Goal: Task Accomplishment & Management: Complete application form

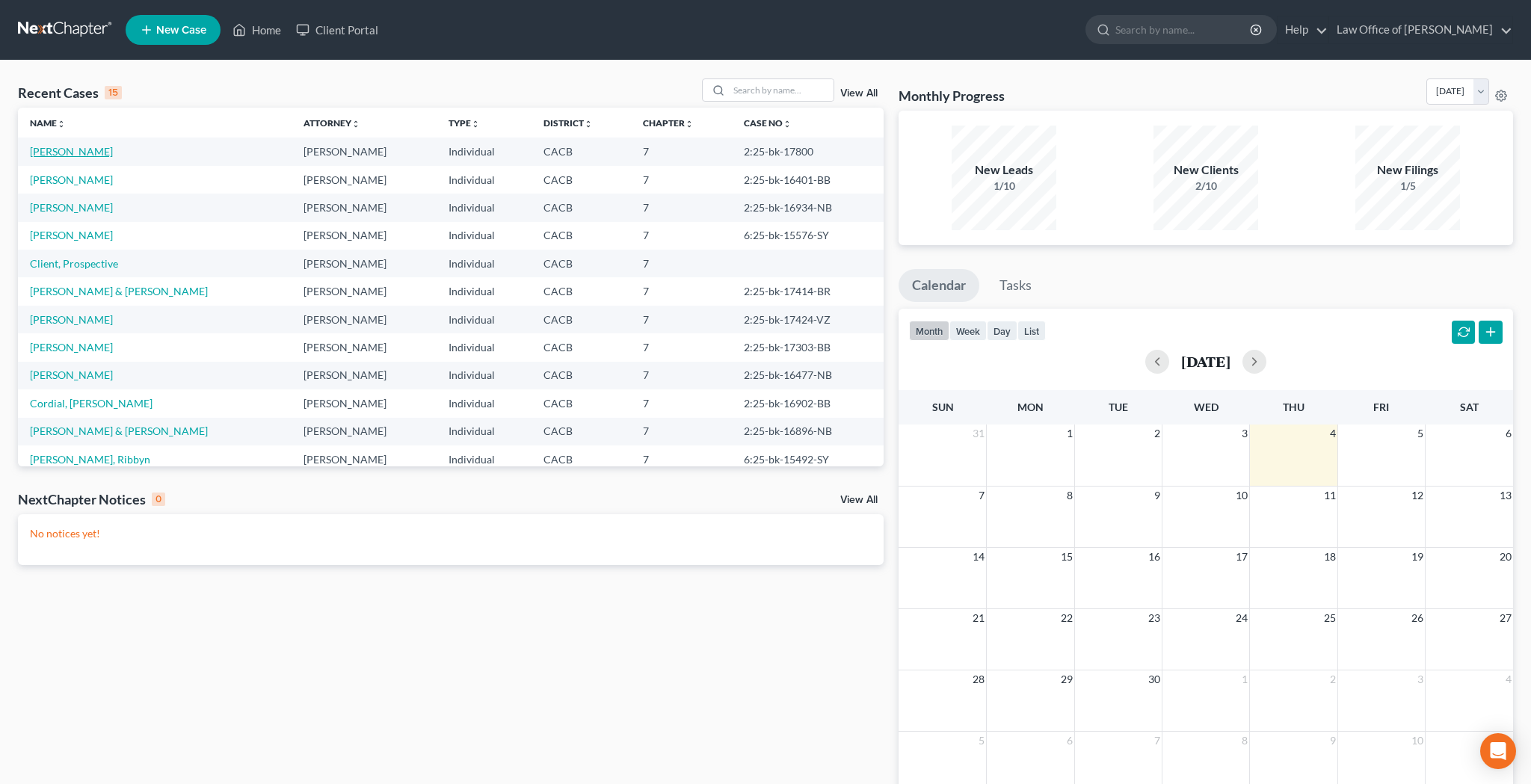
click at [73, 152] on link "[PERSON_NAME]" at bounding box center [71, 151] width 83 height 12
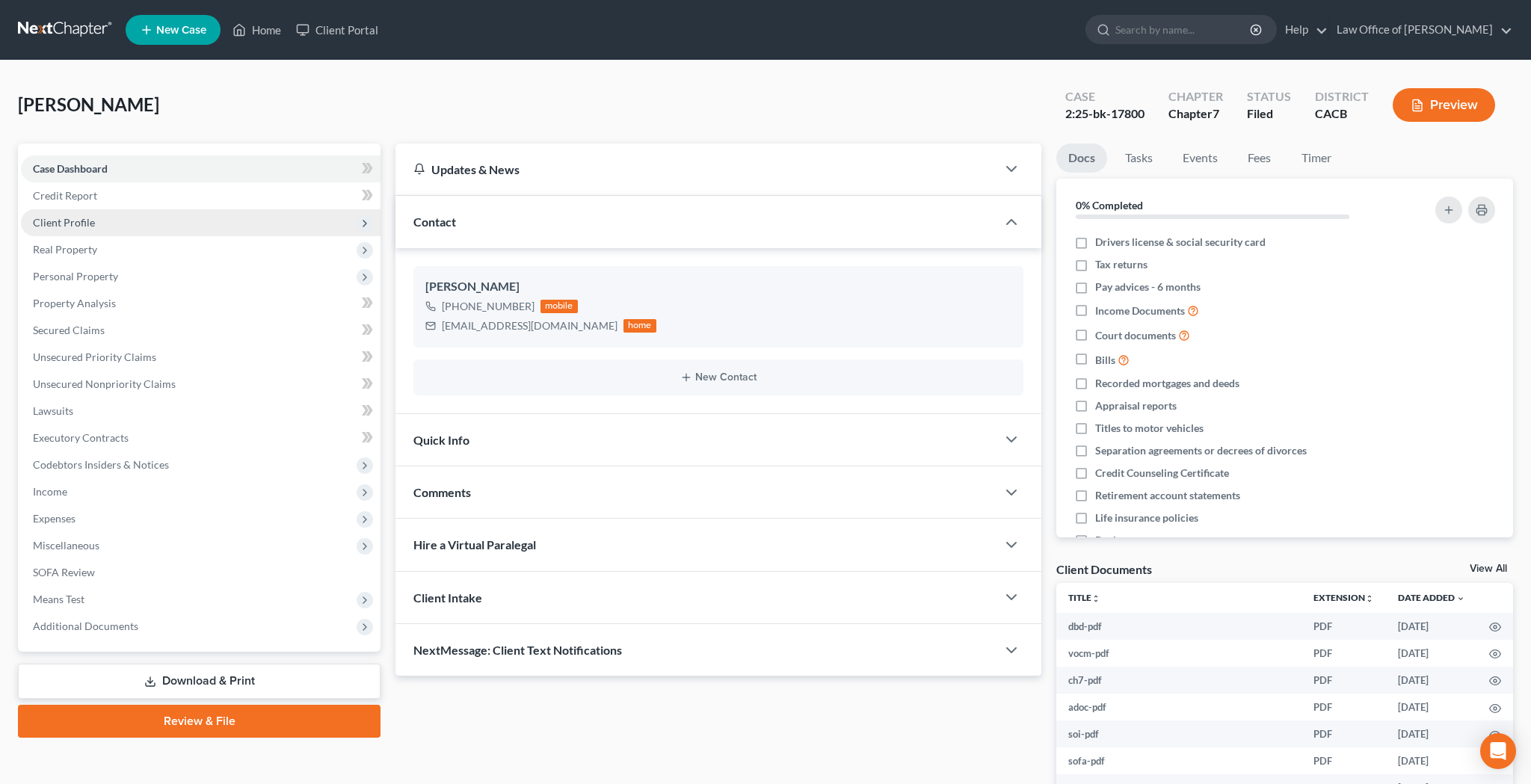
click at [75, 225] on span "Client Profile" at bounding box center [64, 222] width 62 height 12
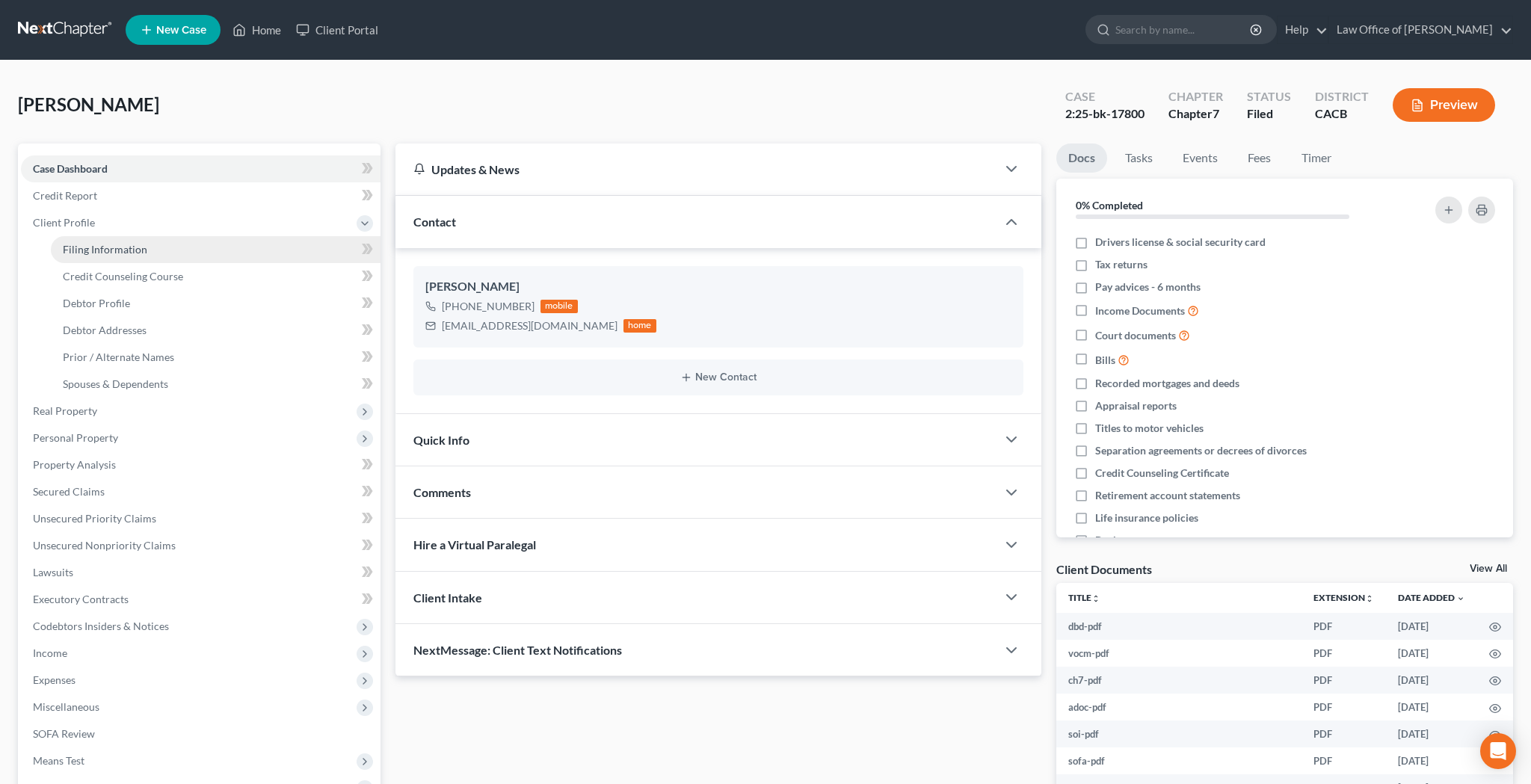
click at [161, 254] on link "Filing Information" at bounding box center [216, 249] width 330 height 27
select select "1"
select select "0"
select select "4"
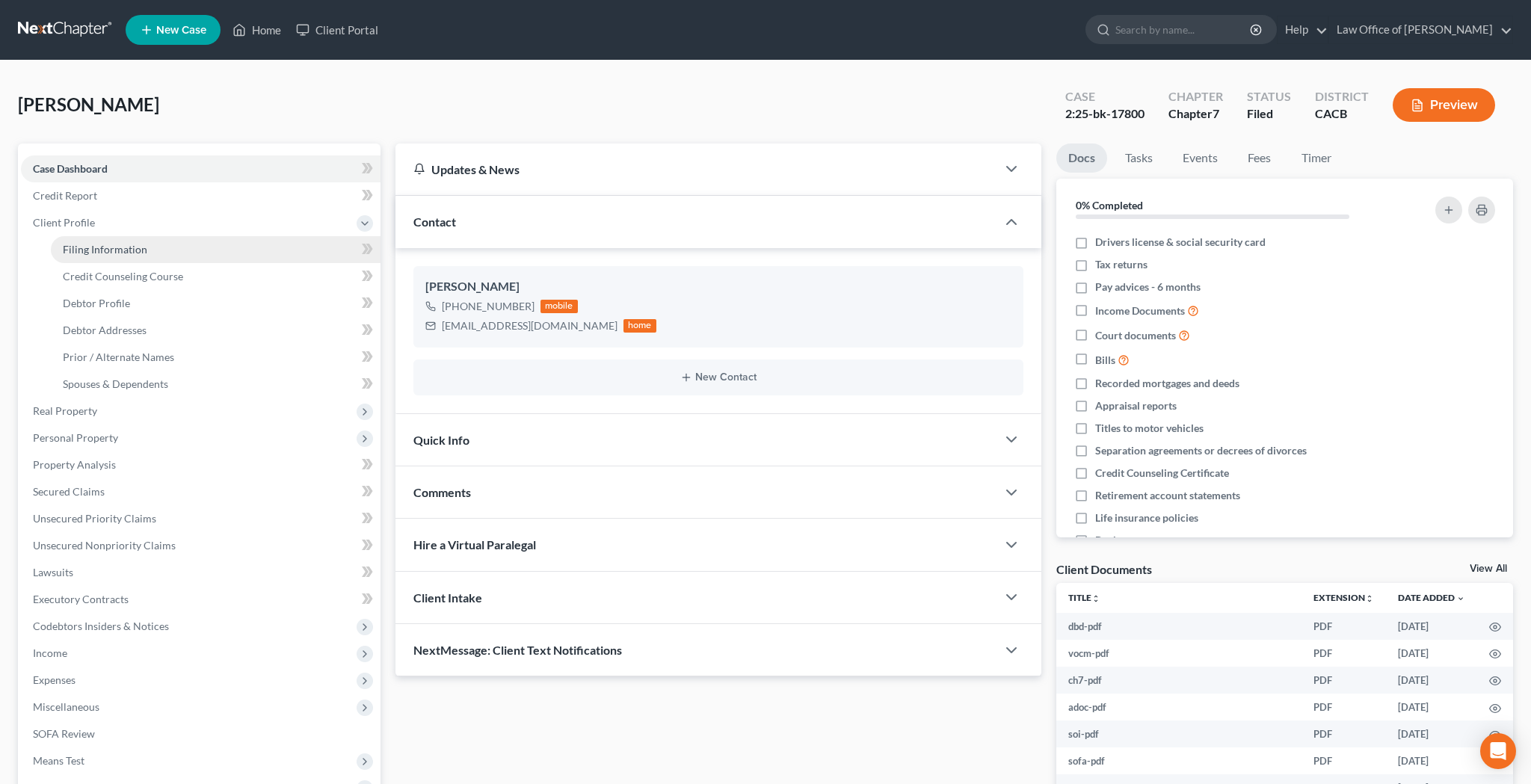
select select "0"
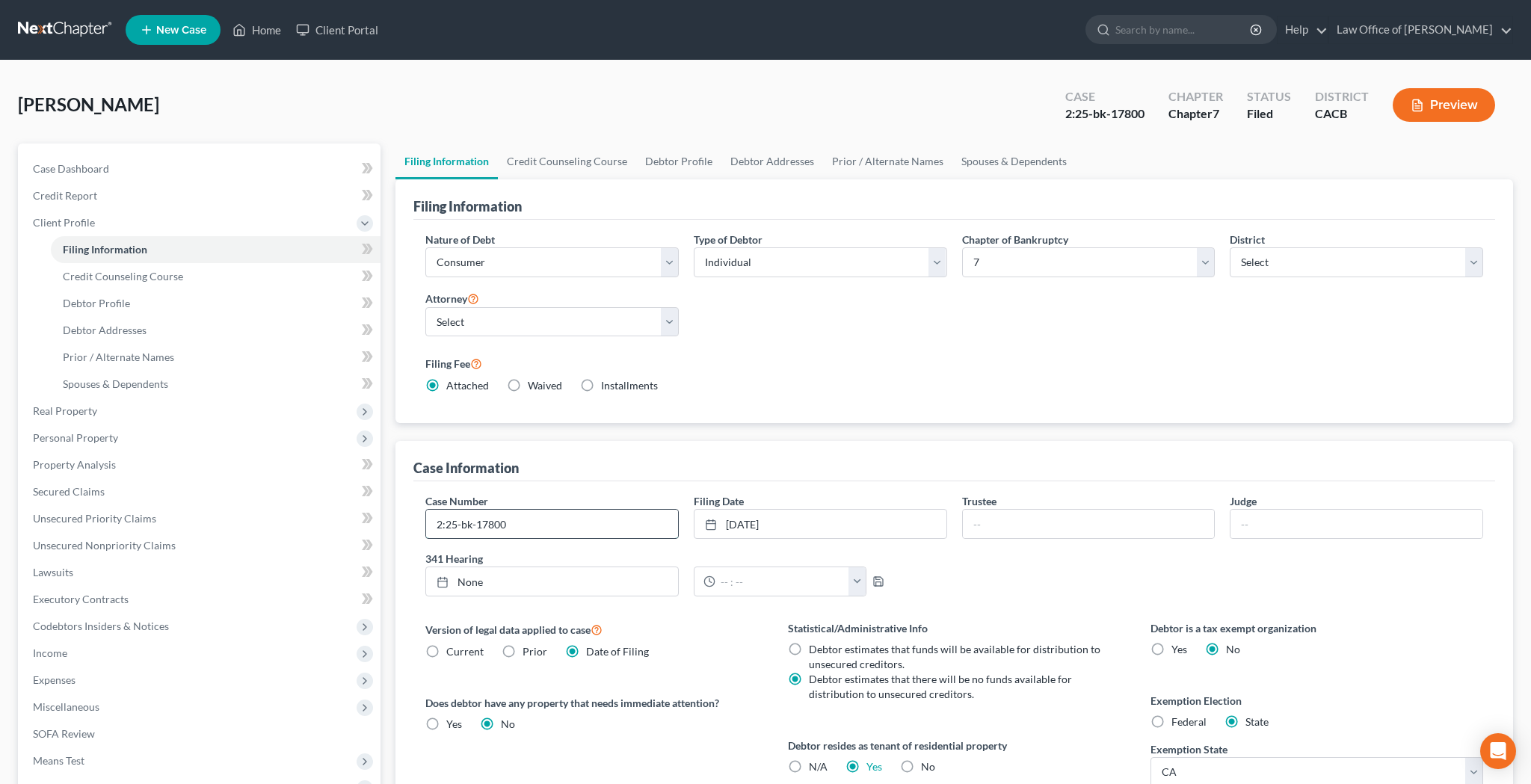
click at [529, 526] on input "2:25-bk-17800" at bounding box center [551, 523] width 252 height 29
type input "2:25-bk-17800-VZ"
click at [271, 30] on link "Home" at bounding box center [257, 29] width 64 height 27
